Goal: Task Accomplishment & Management: Complete application form

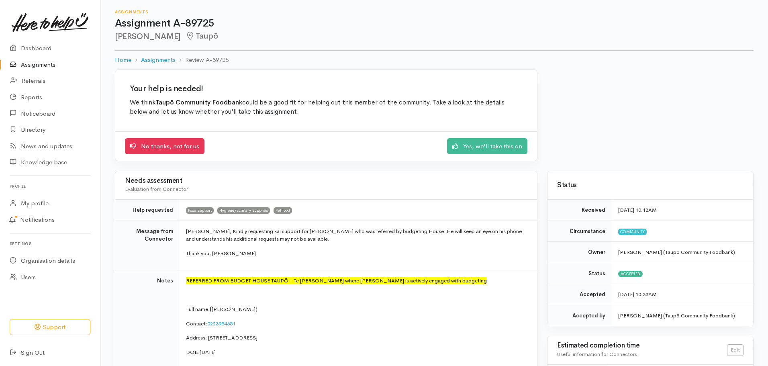
click at [34, 63] on link "Assignments" at bounding box center [50, 65] width 100 height 16
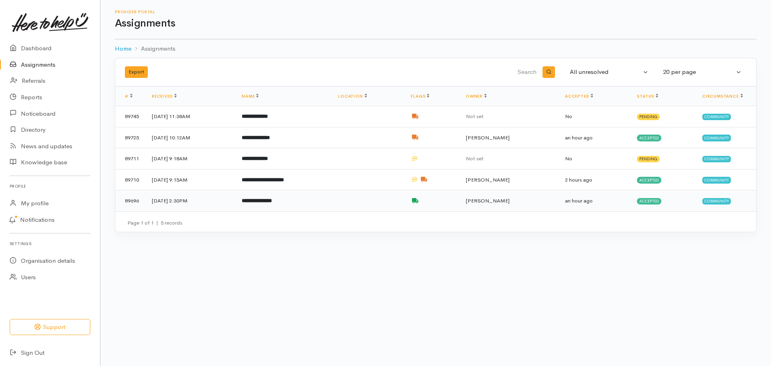
click at [332, 201] on td "**********" at bounding box center [283, 200] width 96 height 21
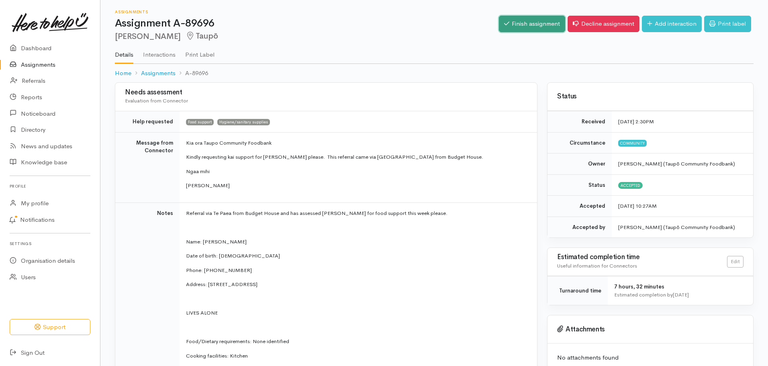
click at [539, 22] on link "Finish assignment" at bounding box center [532, 24] width 66 height 16
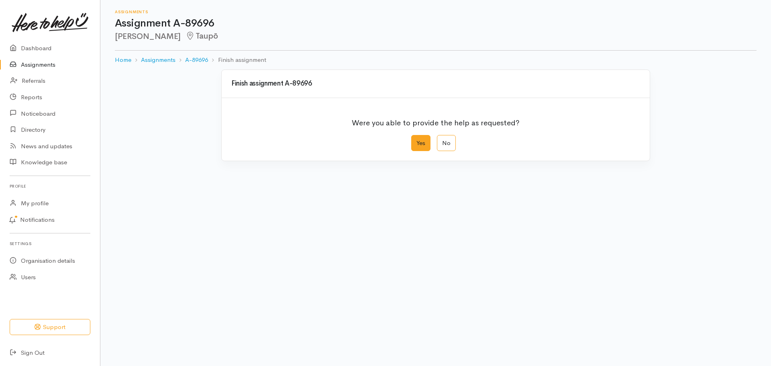
click at [416, 144] on label "Yes" at bounding box center [420, 143] width 19 height 16
click at [416, 140] on input "Yes" at bounding box center [413, 137] width 5 height 5
radio input "true"
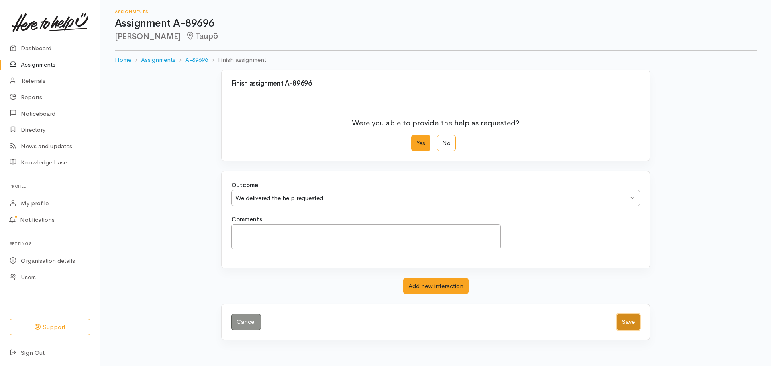
click at [636, 318] on button "Save" at bounding box center [628, 322] width 23 height 16
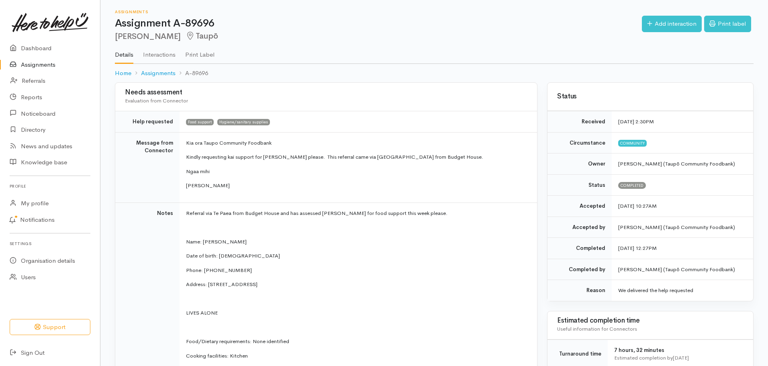
click at [34, 65] on link "Assignments" at bounding box center [50, 65] width 100 height 16
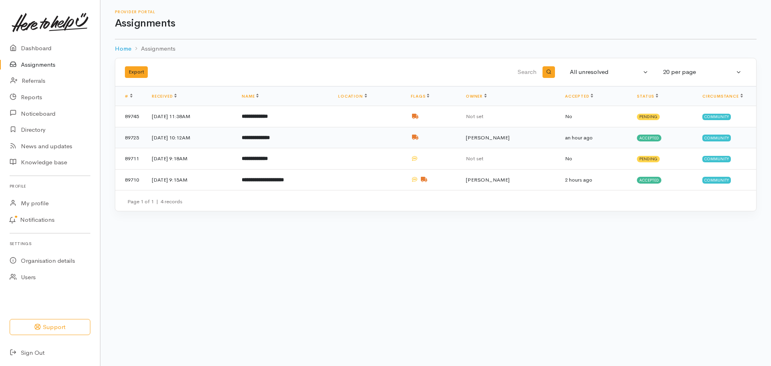
click at [403, 141] on td at bounding box center [368, 137] width 73 height 21
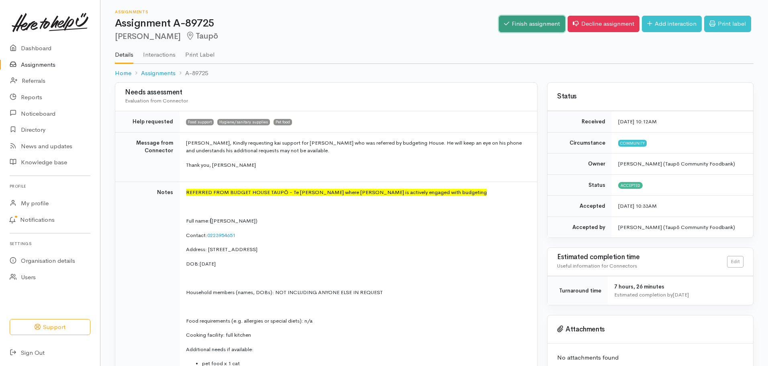
click at [532, 26] on link "Finish assignment" at bounding box center [532, 24] width 66 height 16
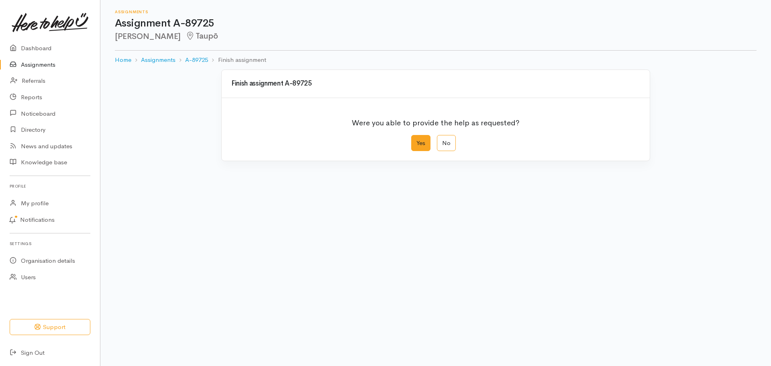
click at [418, 145] on label "Yes" at bounding box center [420, 143] width 19 height 16
click at [417, 140] on input "Yes" at bounding box center [413, 137] width 5 height 5
radio input "true"
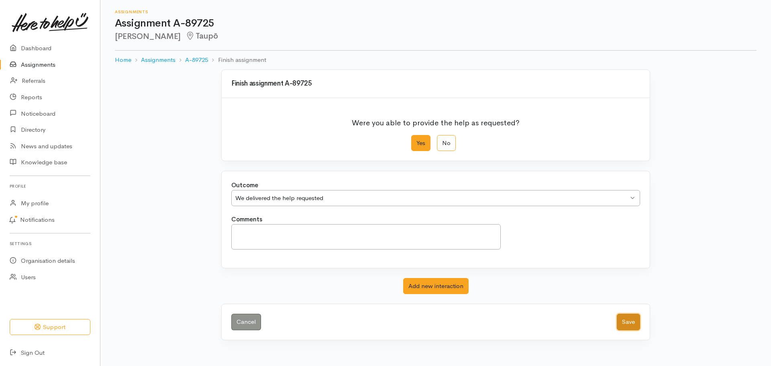
click at [632, 320] on button "Save" at bounding box center [628, 322] width 23 height 16
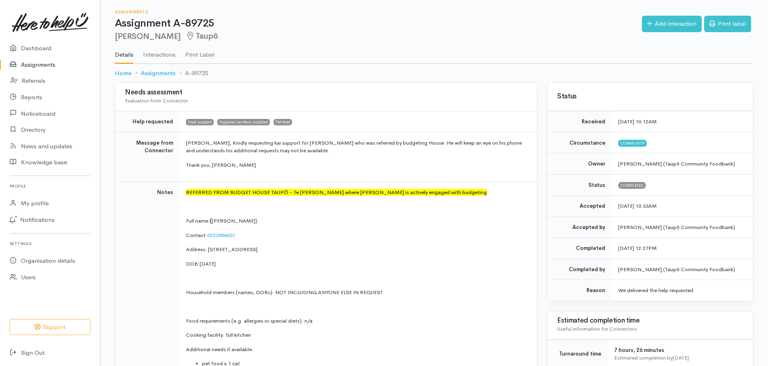
click at [50, 62] on link "Assignments" at bounding box center [50, 65] width 100 height 16
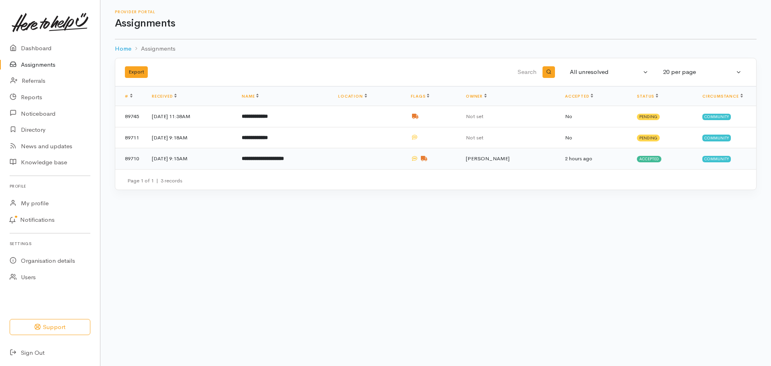
click at [332, 157] on td "**********" at bounding box center [283, 158] width 96 height 21
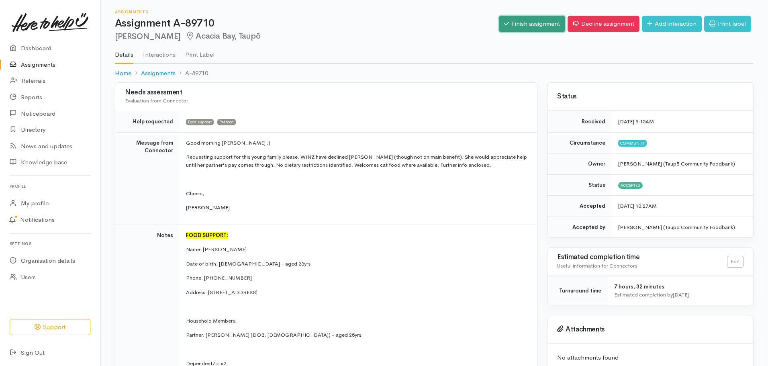
click at [532, 27] on link "Finish assignment" at bounding box center [532, 24] width 66 height 16
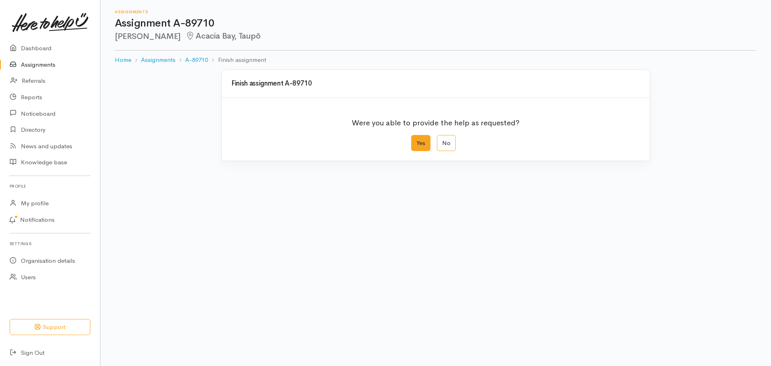
click at [422, 138] on label "Yes" at bounding box center [420, 143] width 19 height 16
click at [417, 138] on input "Yes" at bounding box center [413, 137] width 5 height 5
radio input "true"
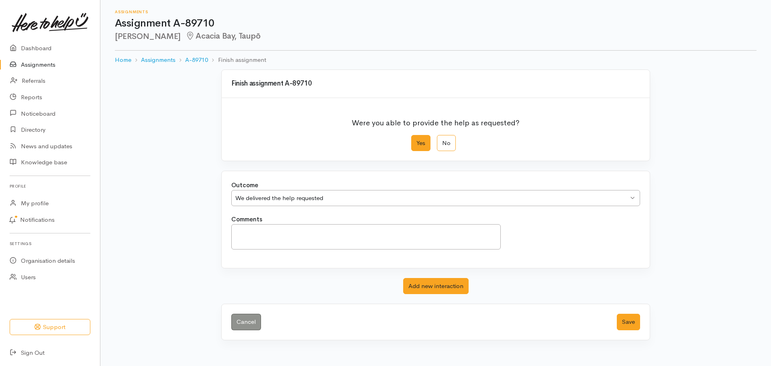
click at [642, 321] on div "Cancel Save" at bounding box center [436, 322] width 428 height 36
click at [631, 322] on button "Save" at bounding box center [628, 322] width 23 height 16
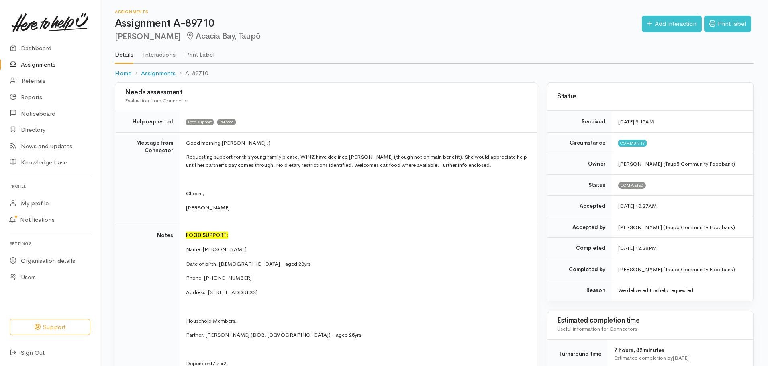
click at [38, 63] on link "Assignments" at bounding box center [50, 65] width 100 height 16
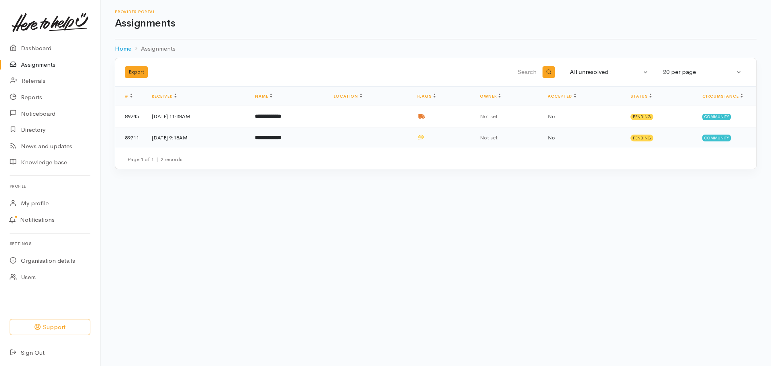
click at [387, 134] on td at bounding box center [369, 137] width 84 height 21
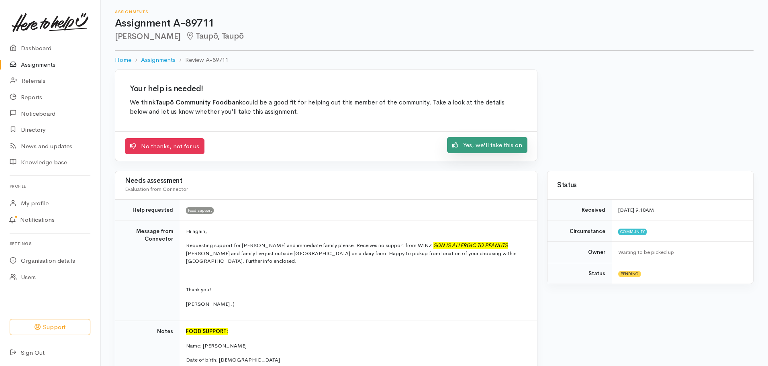
click at [506, 147] on link "Yes, we'll take this on" at bounding box center [487, 145] width 80 height 16
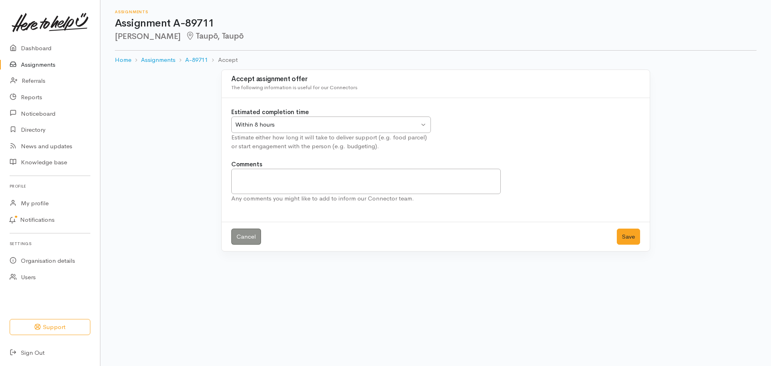
click at [423, 124] on div "Within 8 hours Within 8 hours" at bounding box center [331, 125] width 200 height 16
click at [627, 233] on button "Save" at bounding box center [628, 237] width 23 height 16
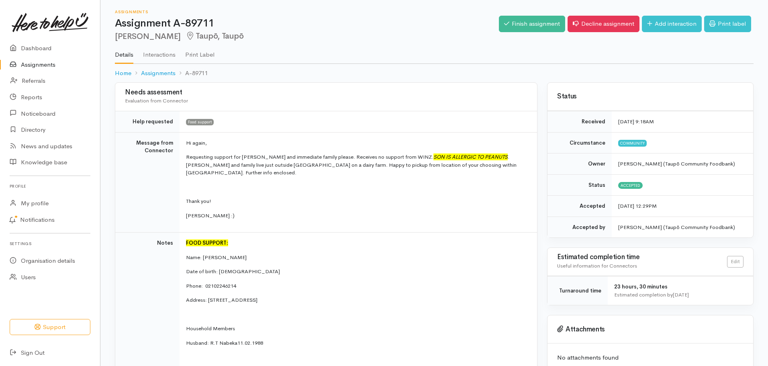
click at [40, 66] on link "Assignments" at bounding box center [50, 65] width 100 height 16
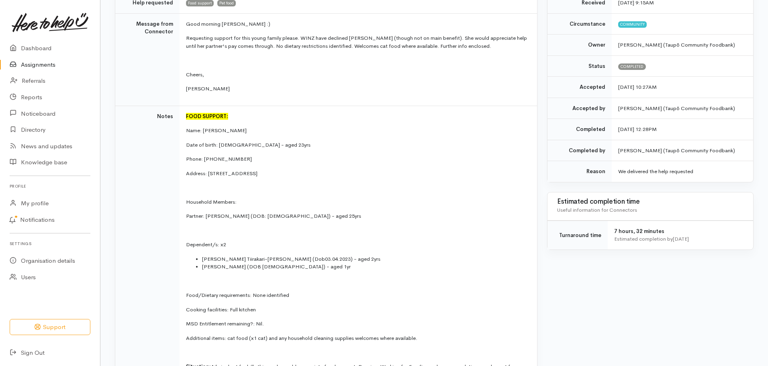
scroll to position [209, 0]
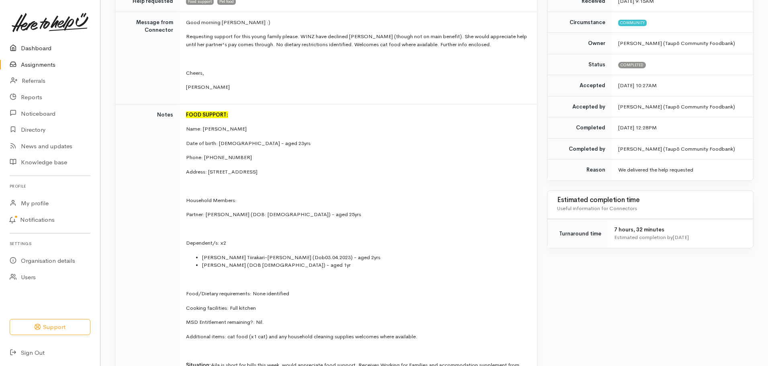
click at [45, 48] on link "Dashboard" at bounding box center [50, 48] width 100 height 16
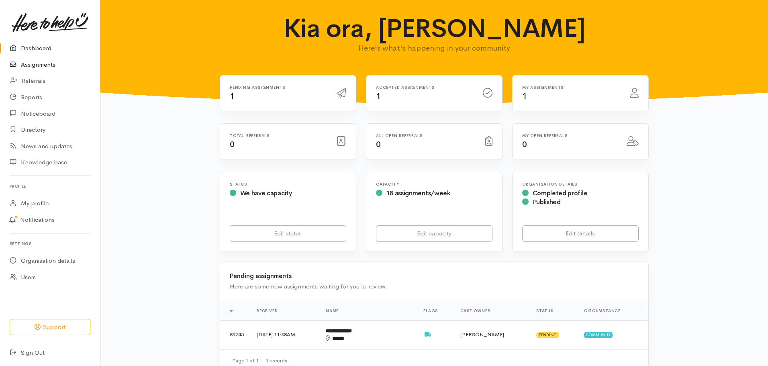
click at [61, 65] on link "Assignments" at bounding box center [50, 65] width 100 height 16
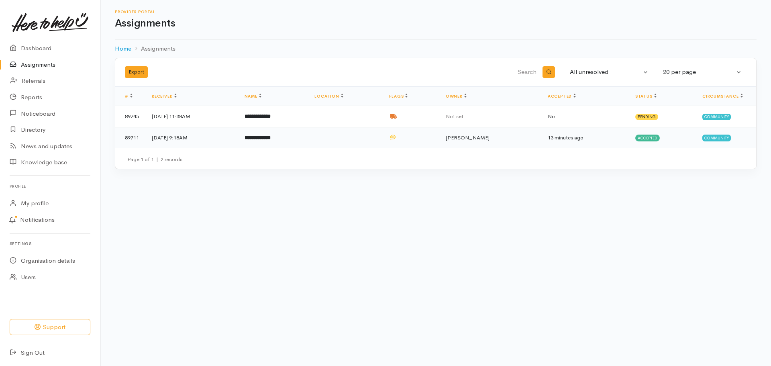
click at [366, 137] on td at bounding box center [345, 137] width 75 height 21
